Goal: Transaction & Acquisition: Purchase product/service

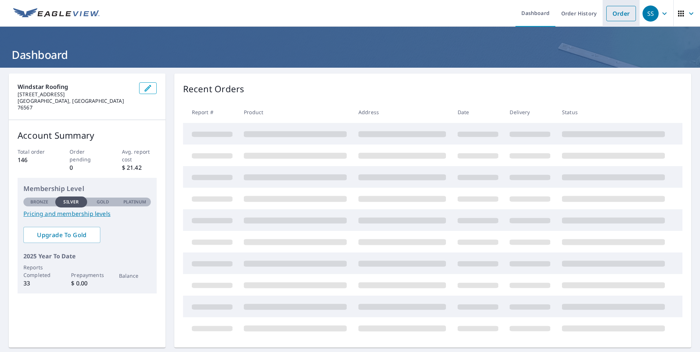
click at [617, 17] on link "Order" at bounding box center [621, 13] width 30 height 15
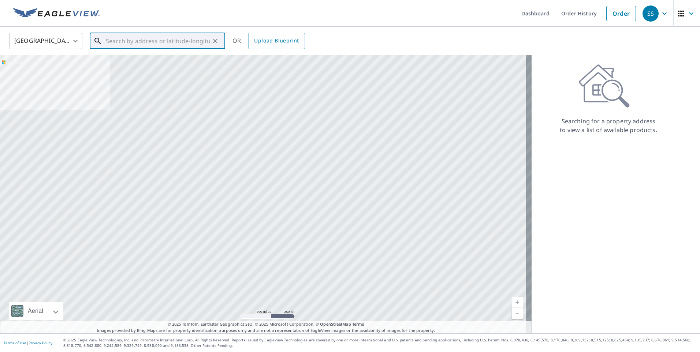
click at [189, 46] on input "text" at bounding box center [158, 41] width 104 height 20
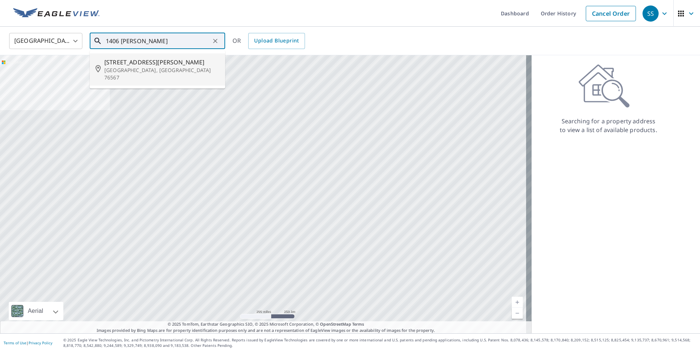
click at [130, 64] on span "[STREET_ADDRESS][PERSON_NAME]" at bounding box center [161, 62] width 115 height 9
type input "[STREET_ADDRESS][PERSON_NAME]"
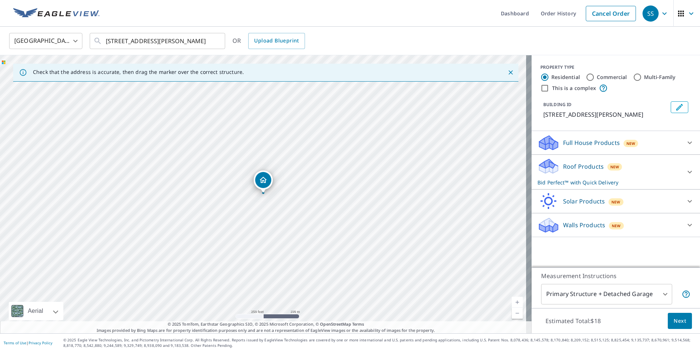
click at [671, 326] on button "Next" at bounding box center [679, 321] width 24 height 16
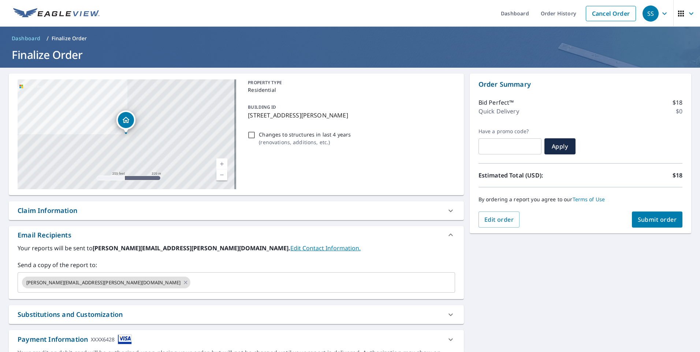
click at [652, 222] on span "Submit order" at bounding box center [656, 220] width 39 height 8
checkbox input "true"
